Goal: Find contact information: Find contact information

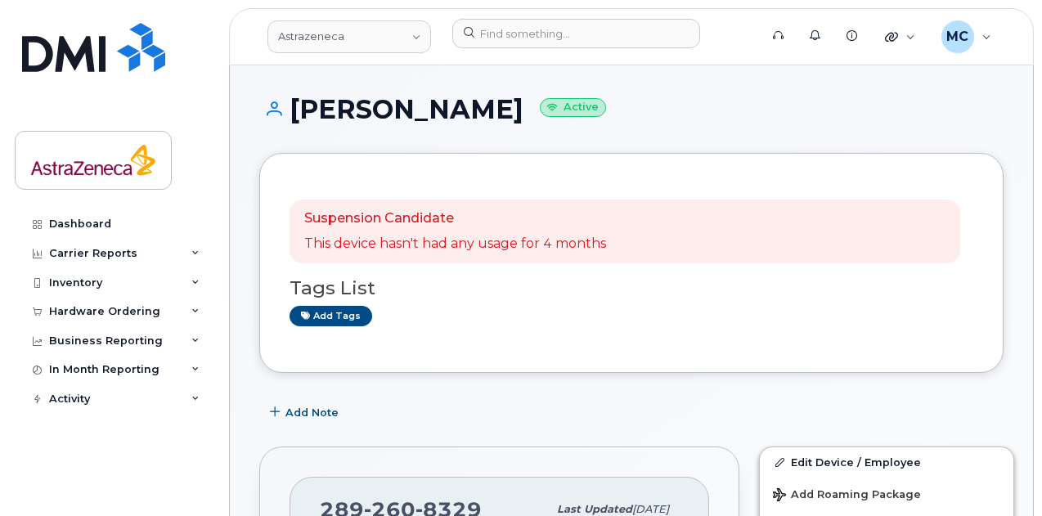
click at [370, 19] on div "Astrazeneca" at bounding box center [349, 37] width 180 height 36
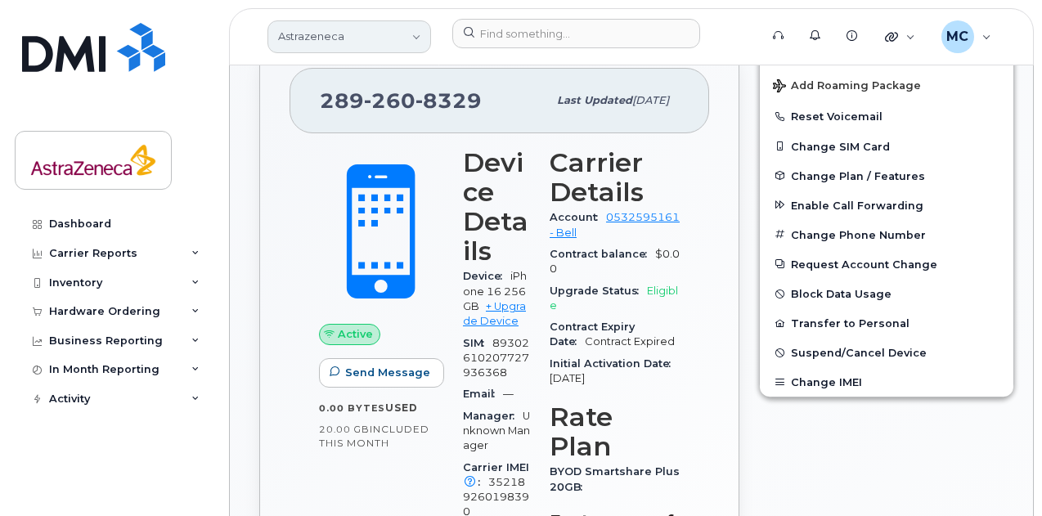
click at [369, 38] on link "Astrazeneca" at bounding box center [349, 36] width 164 height 33
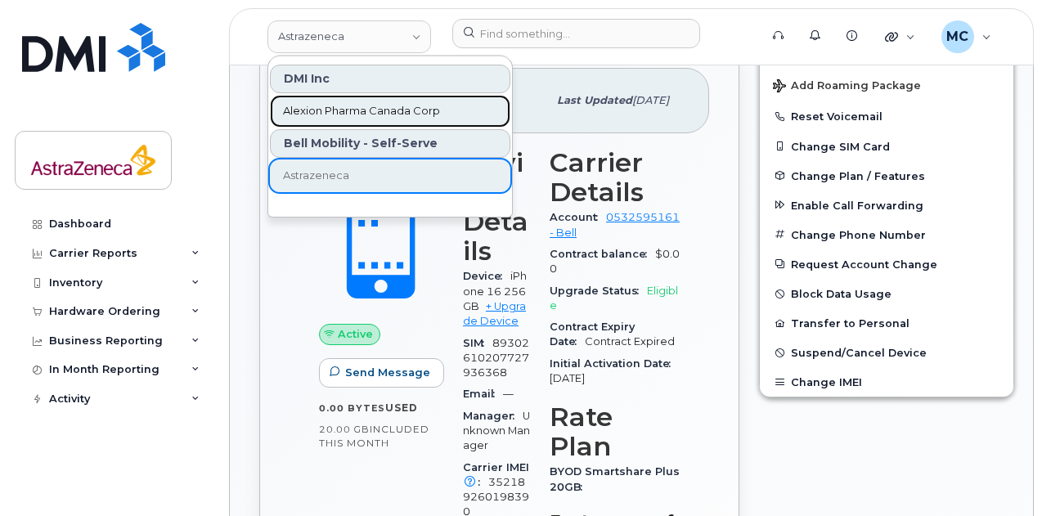
click at [365, 112] on span "Alexion Pharma Canada Corp" at bounding box center [361, 111] width 157 height 16
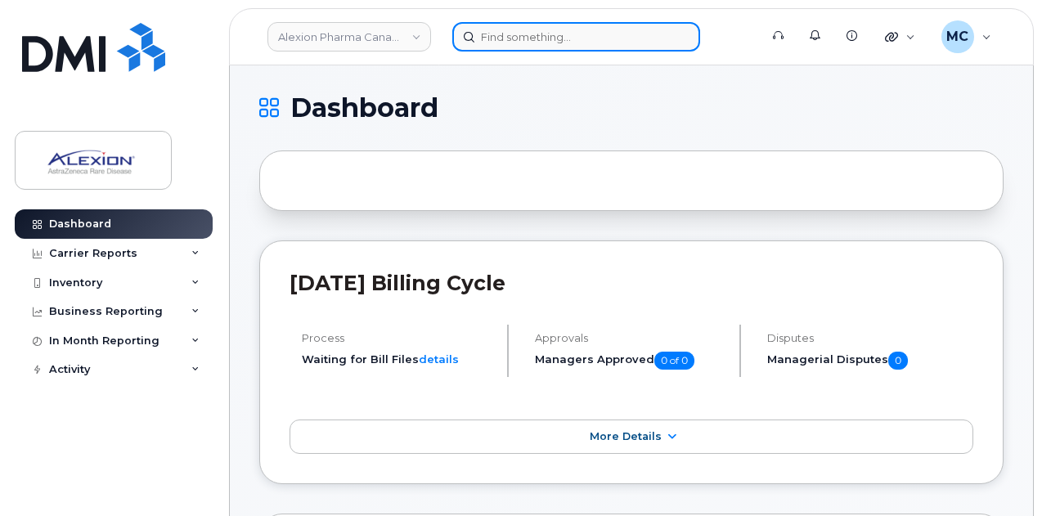
click at [563, 46] on input at bounding box center [576, 36] width 248 height 29
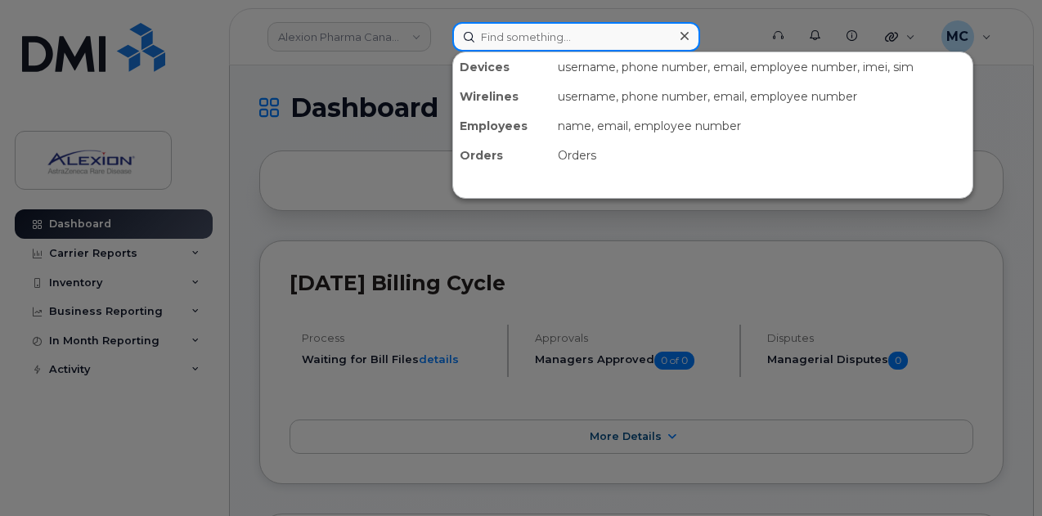
paste input "Kazi Ali"
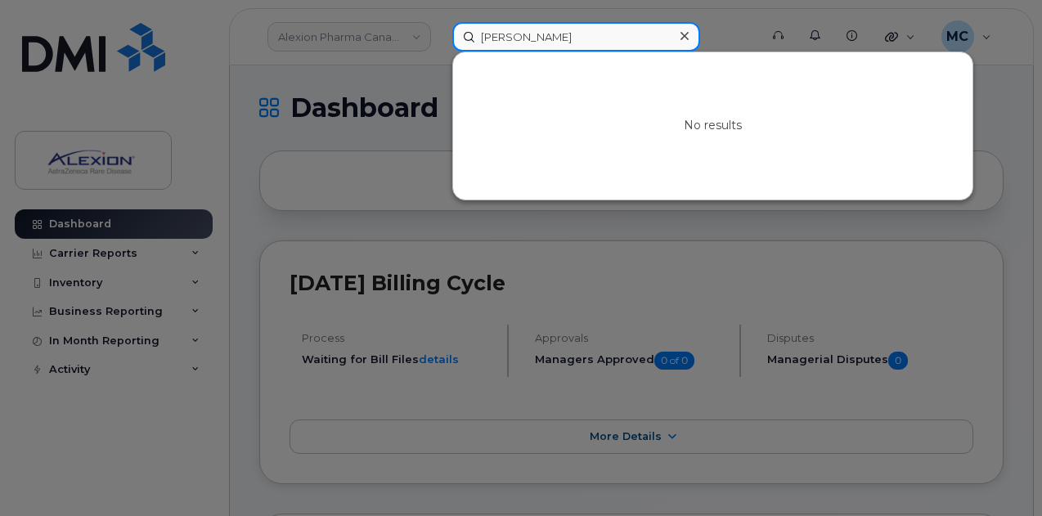
click at [586, 38] on input "Kazi Ali" at bounding box center [576, 36] width 248 height 29
drag, startPoint x: 580, startPoint y: 38, endPoint x: 257, endPoint y: 55, distance: 323.3
click at [439, 25] on div "Kazi Ali tahzeeb No results" at bounding box center [600, 36] width 322 height 29
paste input
drag, startPoint x: 574, startPoint y: 32, endPoint x: 221, endPoint y: 13, distance: 353.7
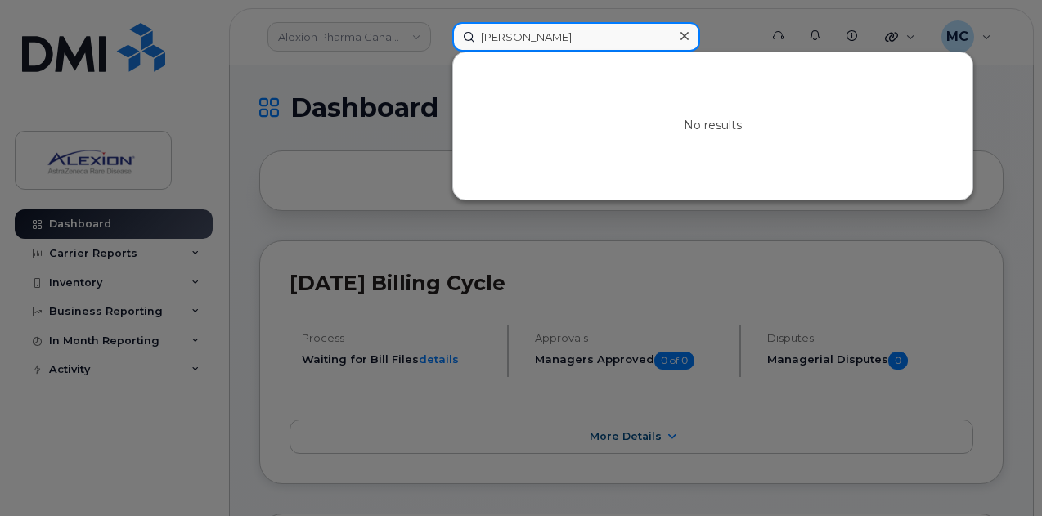
click at [439, 22] on div "Kazi Ali No results" at bounding box center [600, 36] width 322 height 29
paste input "kaziali.tahzeeb@alexion.com"
drag, startPoint x: 514, startPoint y: 35, endPoint x: 651, endPoint y: 35, distance: 136.5
click at [649, 37] on input "kaziali.tahzeeb@alexion.com" at bounding box center [576, 36] width 248 height 29
type input "kaziali"
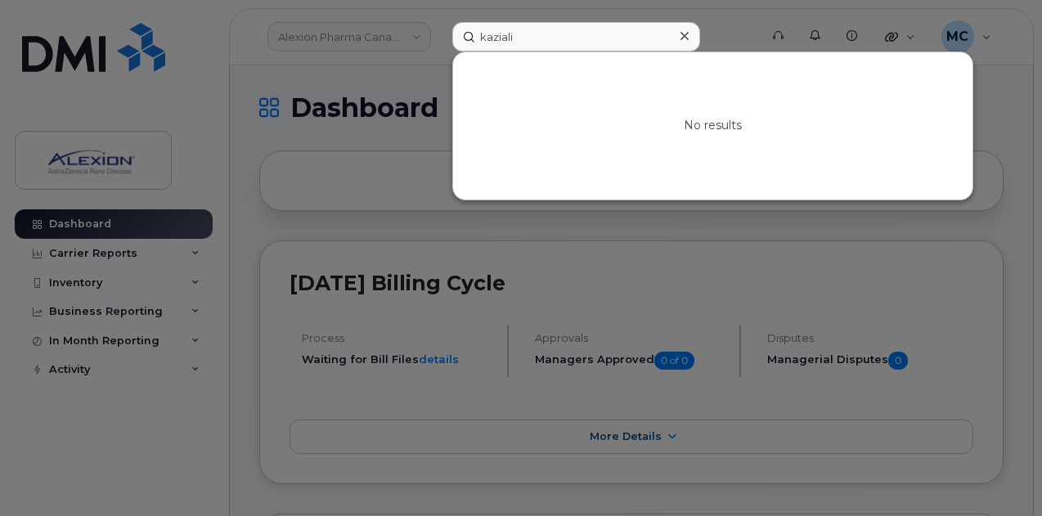
click at [745, 19] on div at bounding box center [521, 258] width 1042 height 516
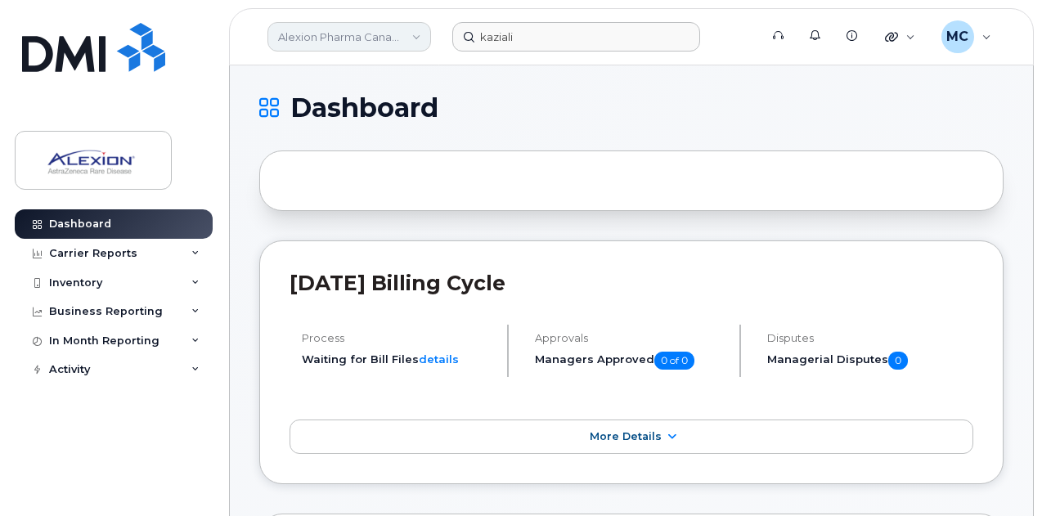
click at [388, 42] on link "Alexion Pharma Canada Corp" at bounding box center [349, 36] width 164 height 29
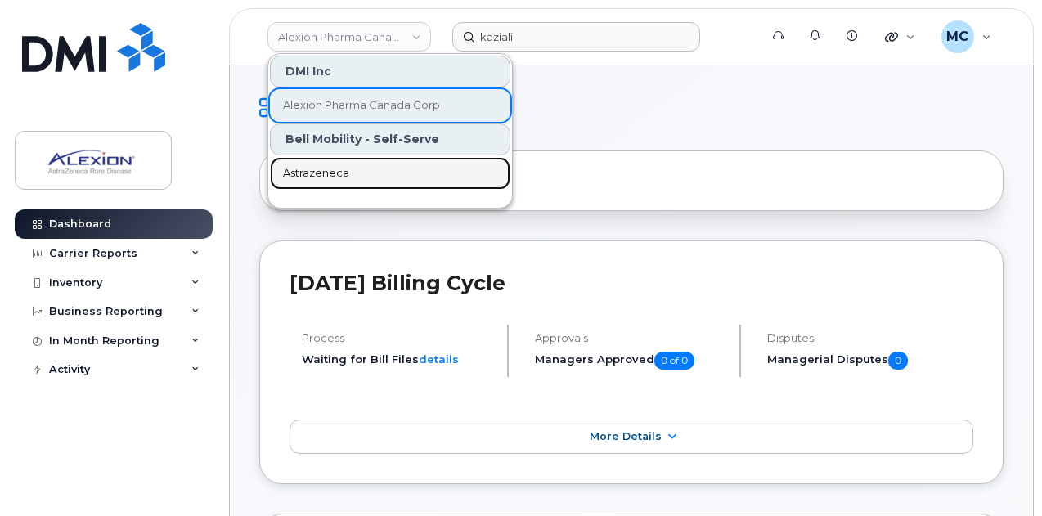
click at [332, 172] on span "Astrazeneca" at bounding box center [316, 173] width 66 height 16
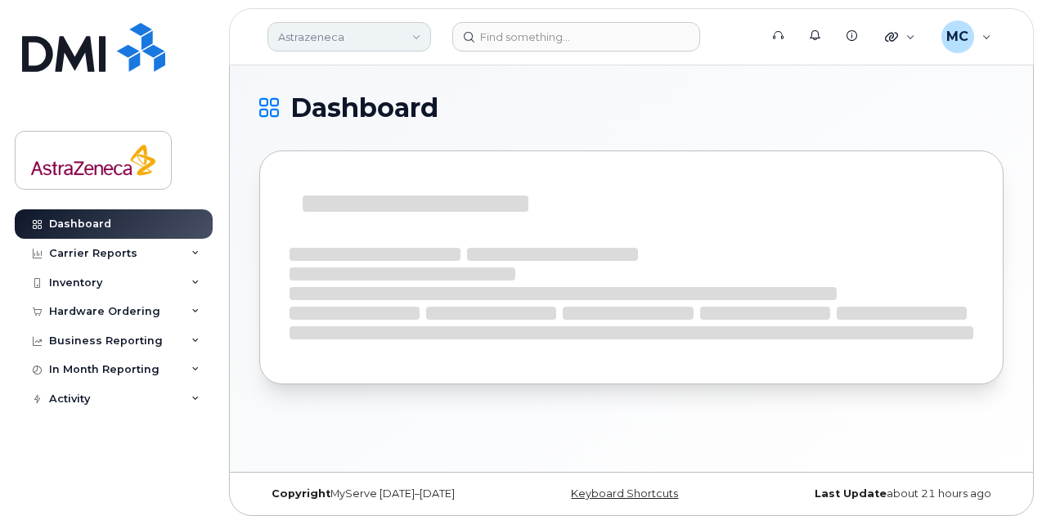
click at [401, 30] on link "Astrazeneca" at bounding box center [349, 36] width 164 height 29
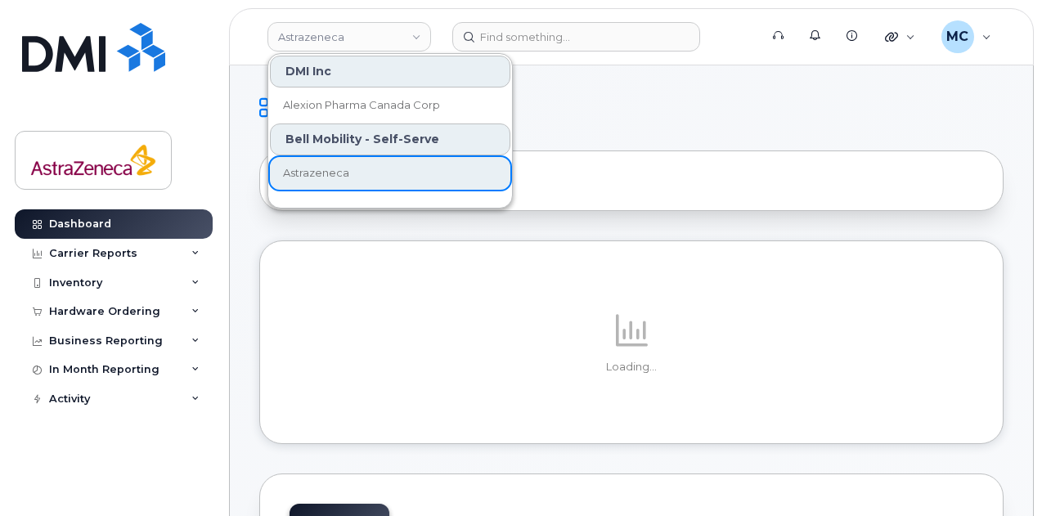
click at [329, 145] on div "Bell Mobility - Self-Serve" at bounding box center [390, 139] width 240 height 32
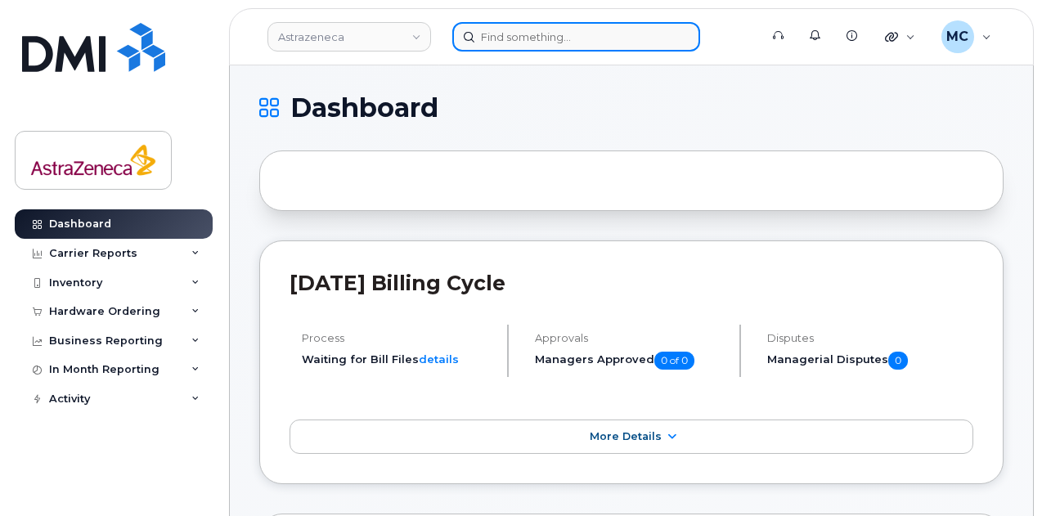
click at [530, 35] on input at bounding box center [576, 36] width 248 height 29
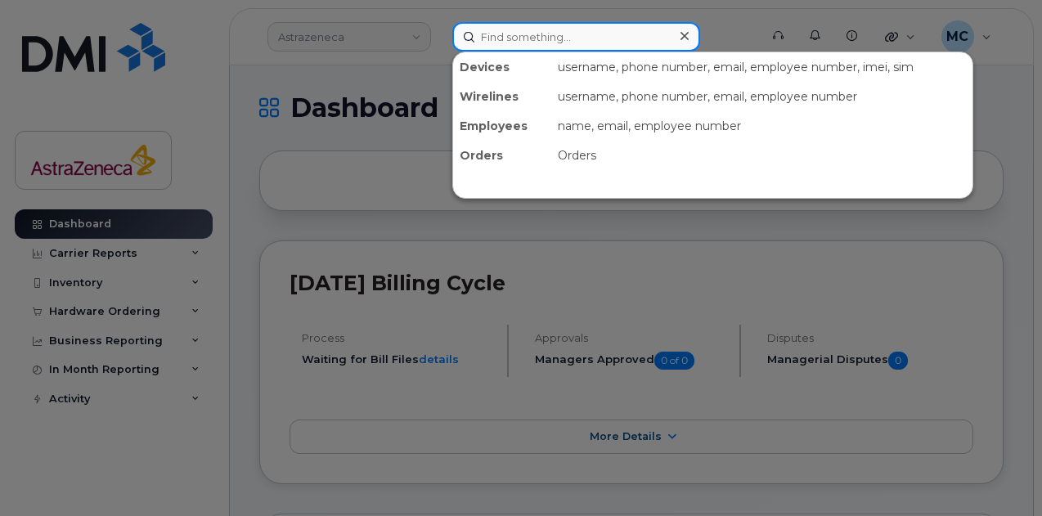
paste input "kaziali.tahzeeb@alexion.com"
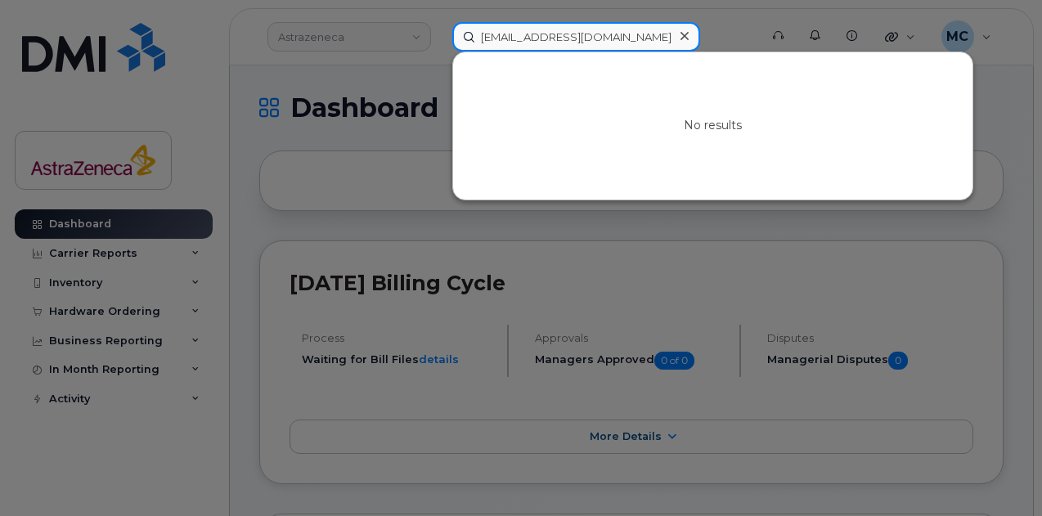
type input "kaziali.tahzeeb@alexion.com"
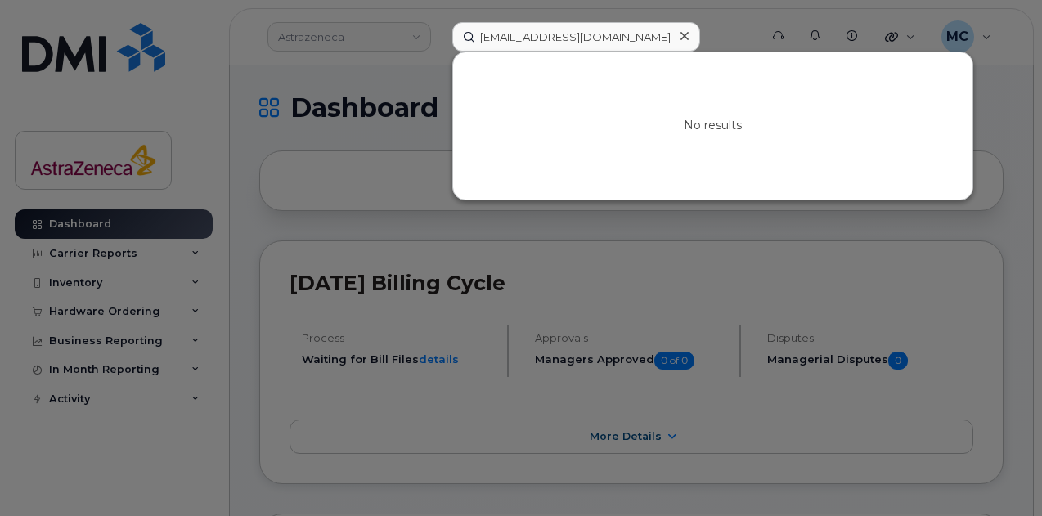
click at [683, 34] on icon at bounding box center [684, 36] width 8 height 8
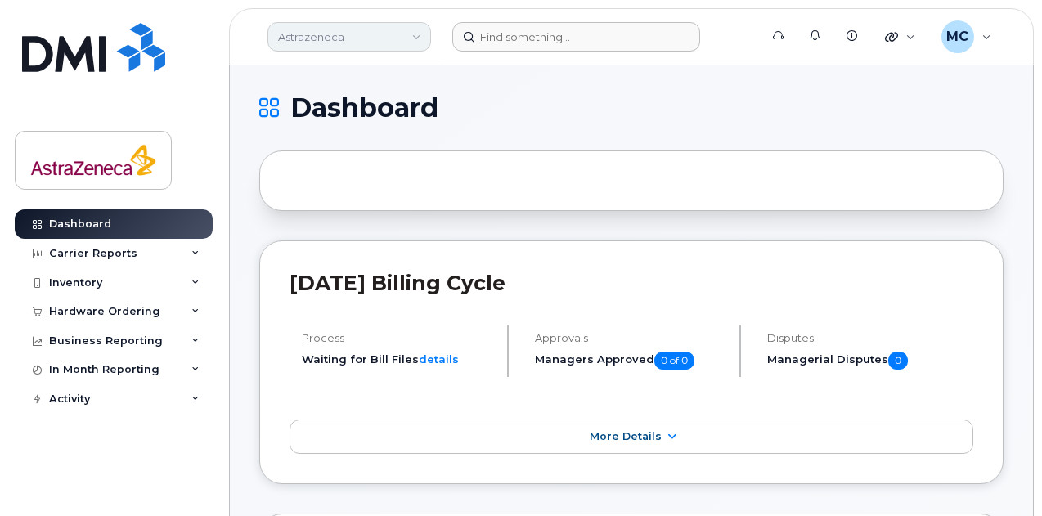
click at [379, 38] on link "Astrazeneca" at bounding box center [349, 36] width 164 height 29
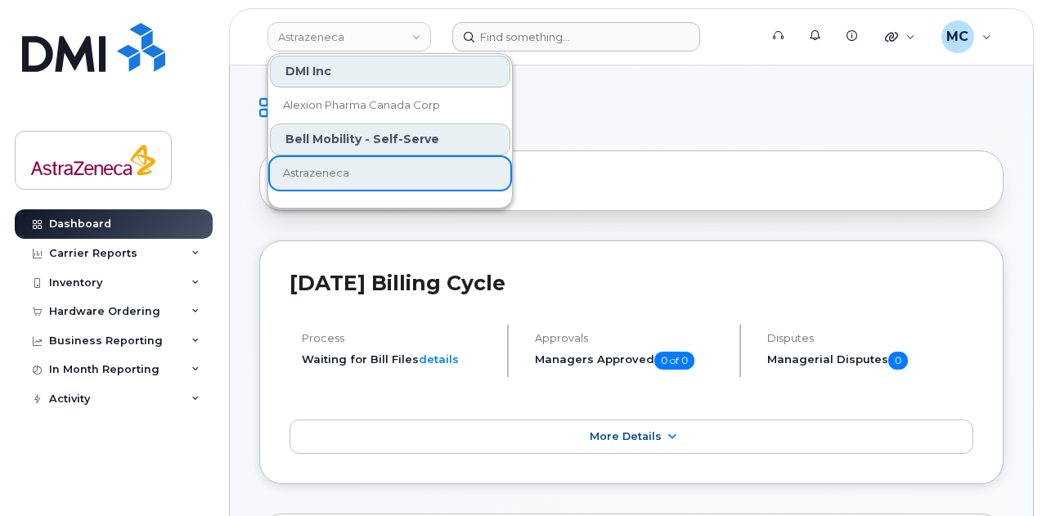
click at [424, 135] on div "Bell Mobility - Self-Serve" at bounding box center [390, 139] width 240 height 32
